Goal: Task Accomplishment & Management: Manage account settings

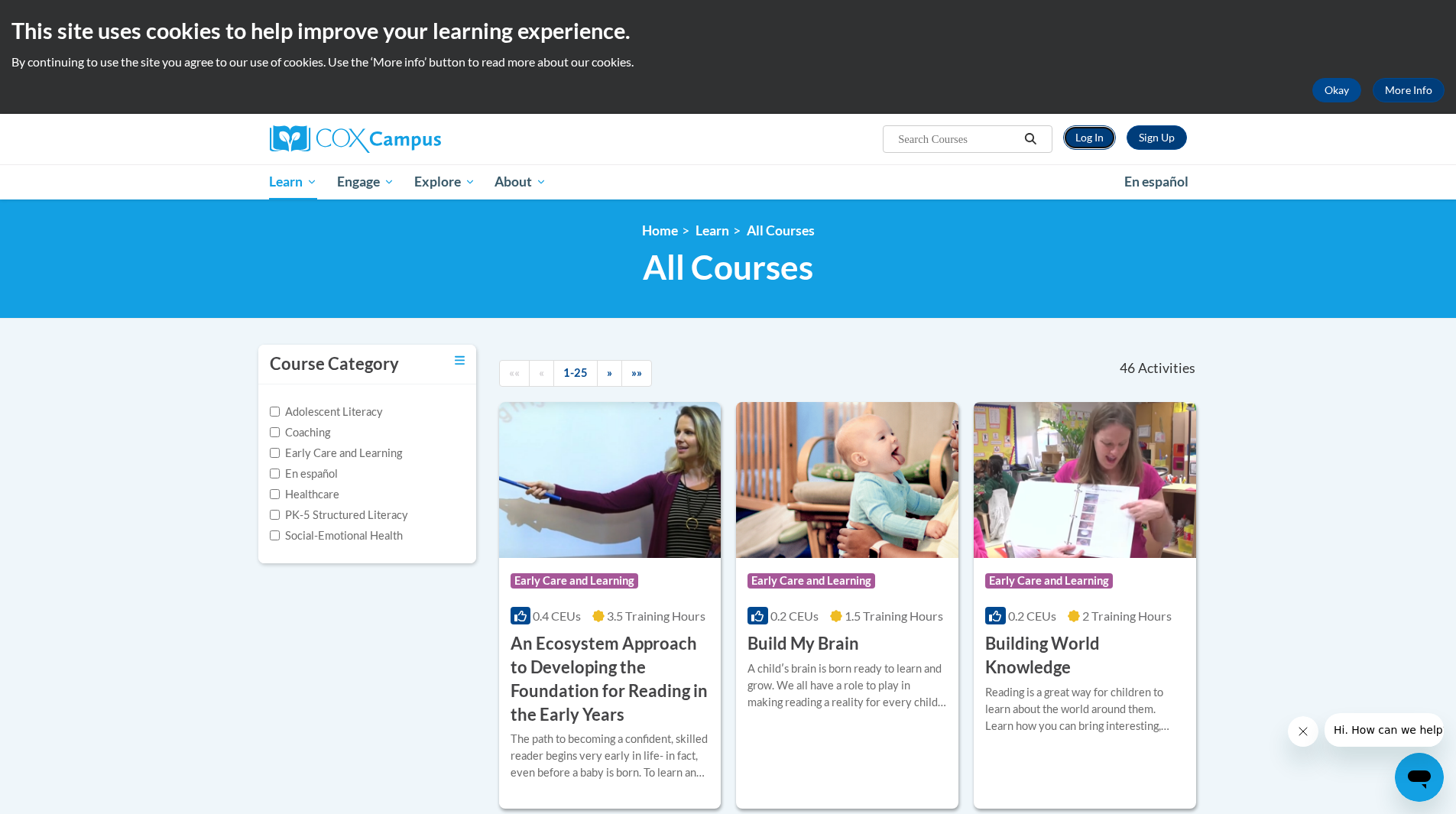
click at [1084, 137] on link "Log In" at bounding box center [1089, 137] width 53 height 24
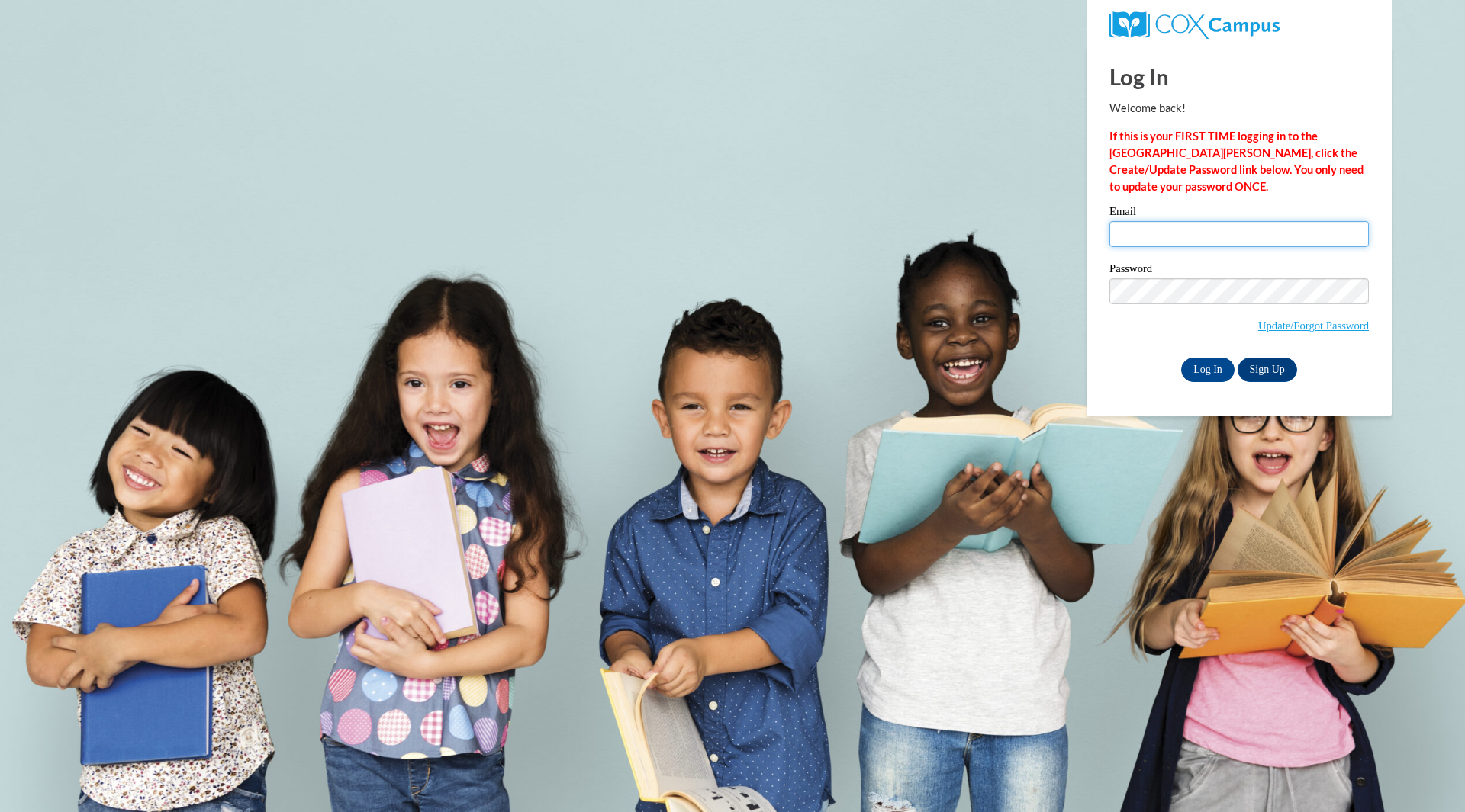
click at [1147, 240] on input "Email" at bounding box center [1238, 234] width 259 height 26
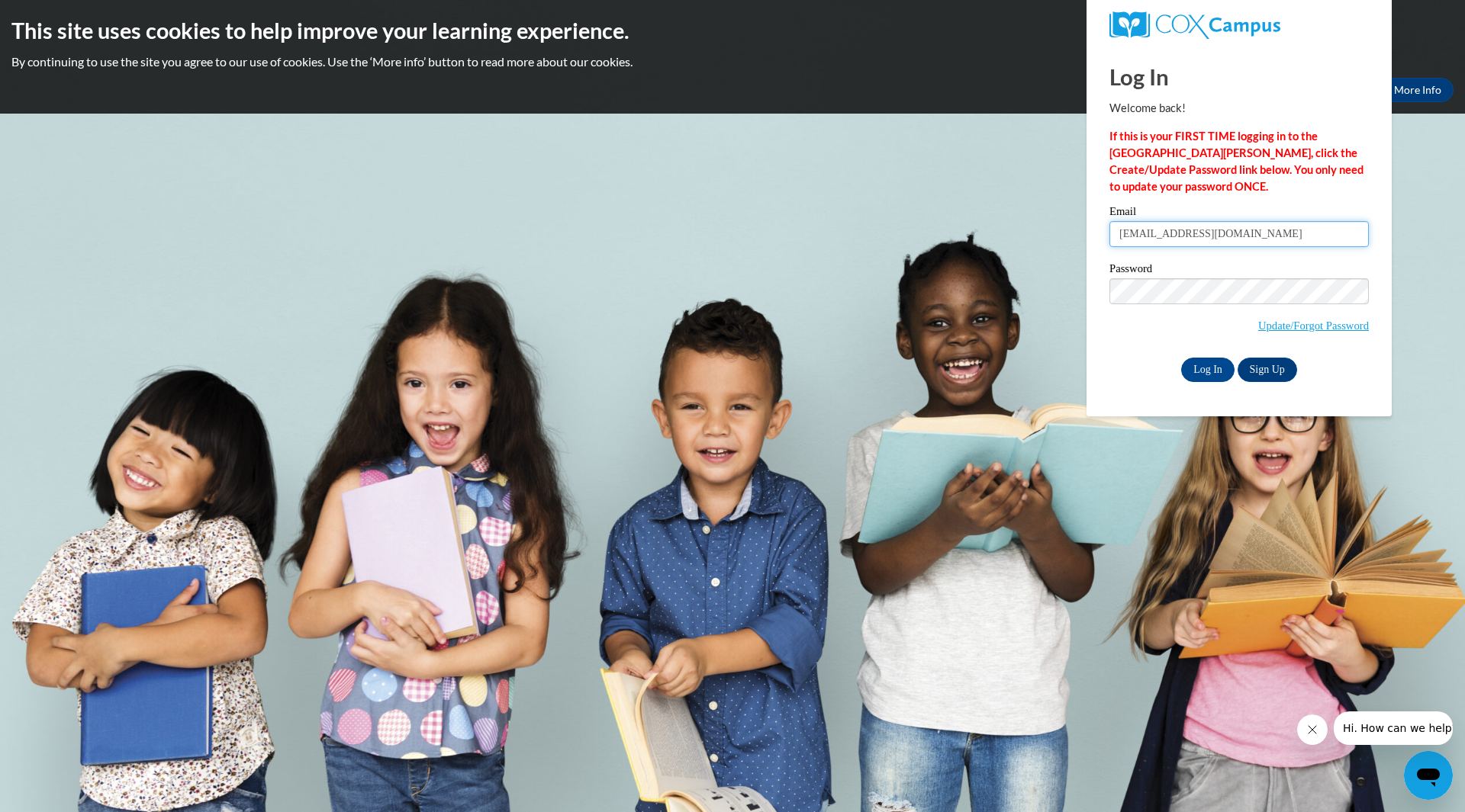
type input "[EMAIL_ADDRESS][DOMAIN_NAME]"
click at [1202, 366] on input "Log In" at bounding box center [1208, 369] width 53 height 24
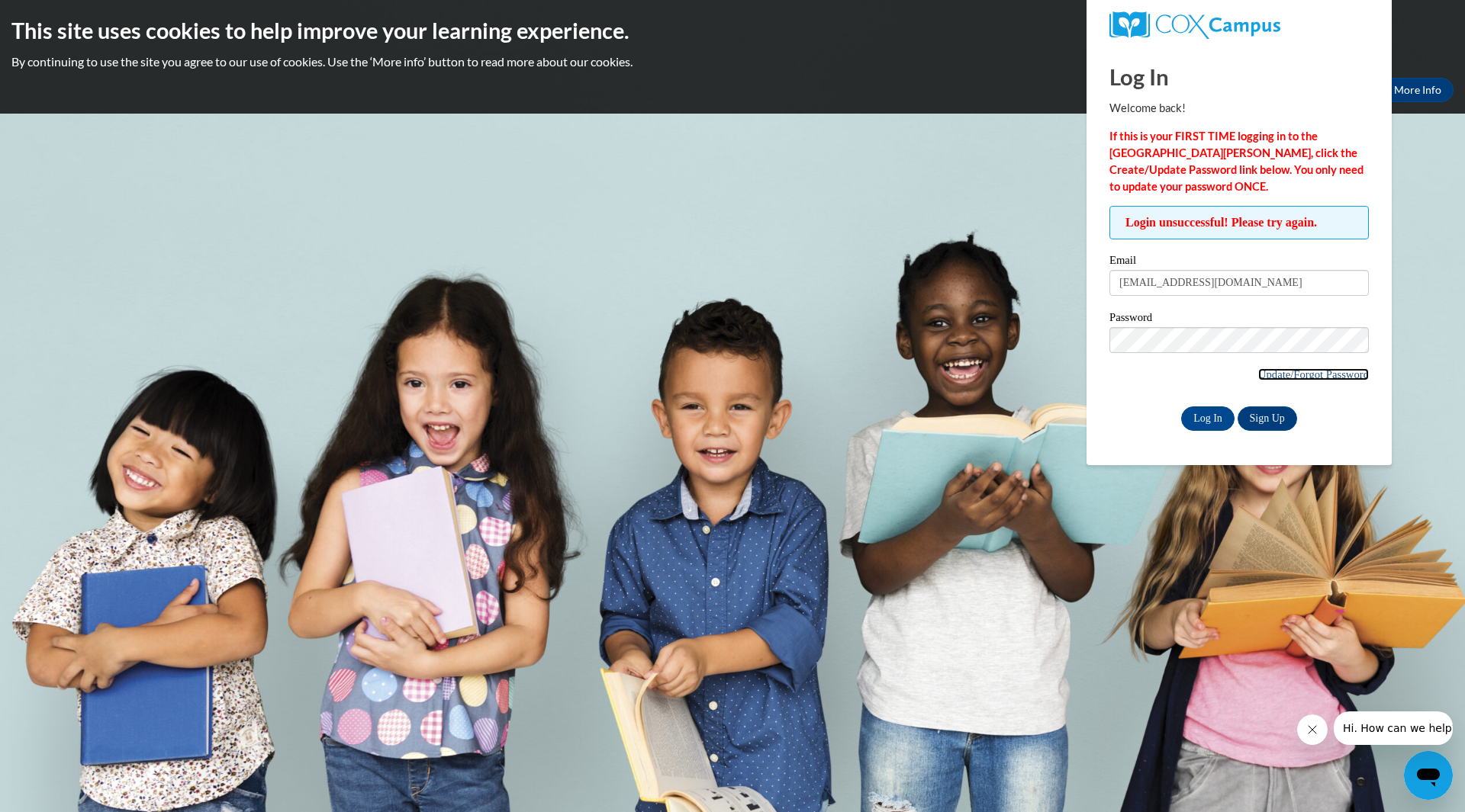
click at [1268, 376] on link "Update/Forgot Password" at bounding box center [1313, 374] width 111 height 12
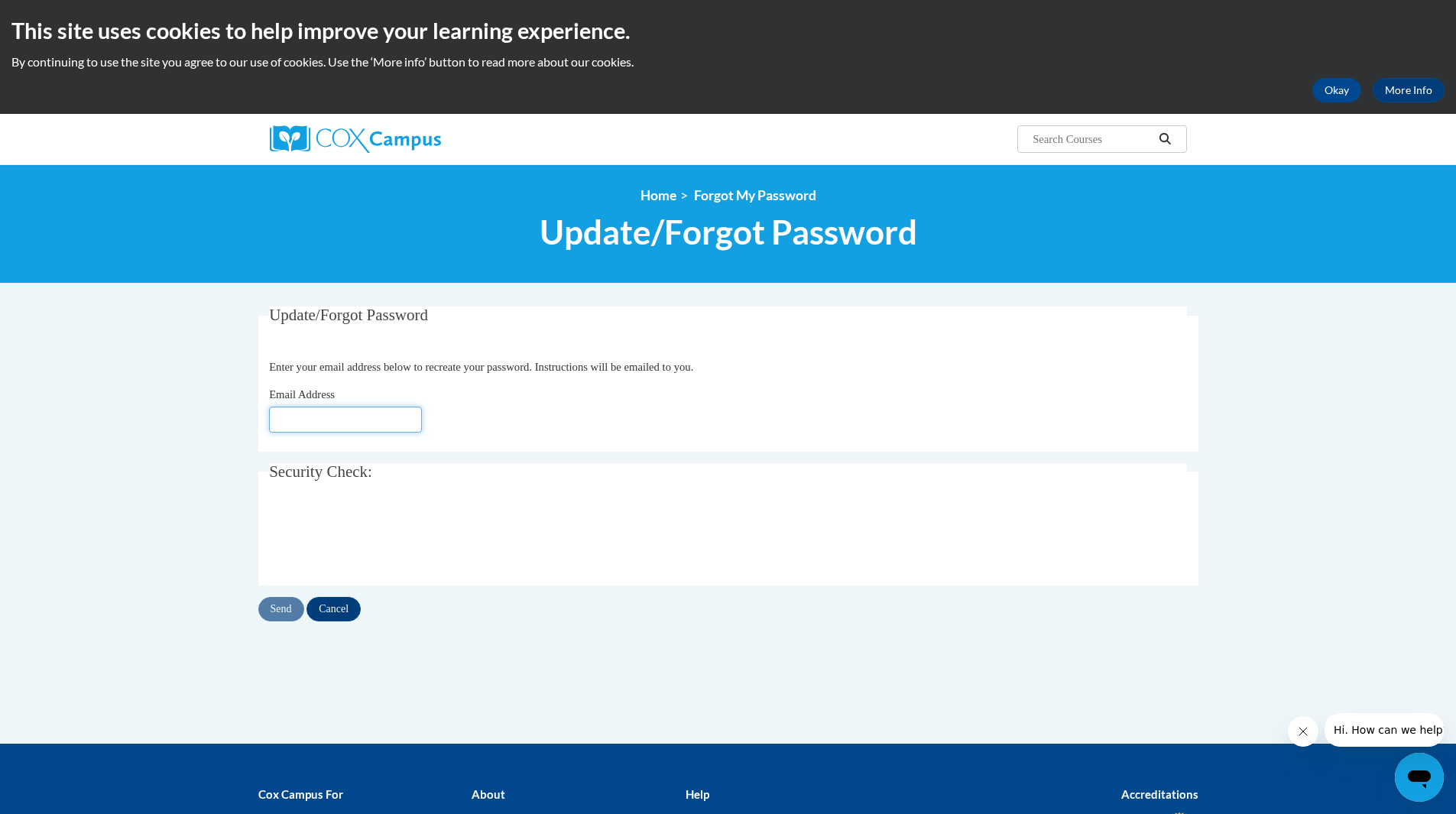
click at [299, 417] on input "Email Address" at bounding box center [345, 419] width 153 height 26
type input "[EMAIL_ADDRESS][DOMAIN_NAME]"
click at [283, 608] on input "Send" at bounding box center [281, 609] width 46 height 24
